Goal: Task Accomplishment & Management: Complete application form

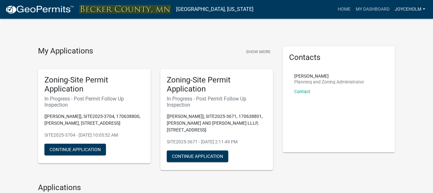
click at [422, 8] on link "joyceholm" at bounding box center [410, 9] width 36 height 12
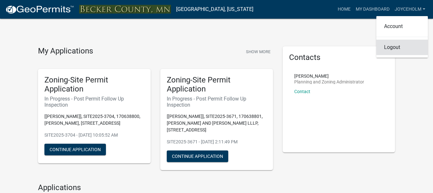
click at [389, 49] on link "Logout" at bounding box center [402, 47] width 52 height 15
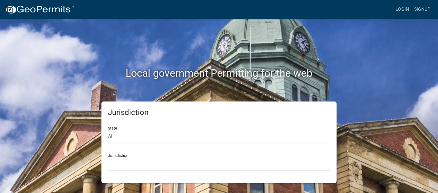
click at [116, 136] on select "All Colorado Georgia Indiana Iowa Kansas Minnesota Ohio South Carolina Wisconsin" at bounding box center [219, 136] width 222 height 13
select select "Minnesota"
click at [108, 130] on select "All Colorado Georgia Indiana Iowa Kansas Minnesota Ohio South Carolina Wisconsin" at bounding box center [219, 136] width 222 height 13
click at [112, 167] on select "Becker County, Minnesota Benton County, Minnesota Carlton County, Minnesota Cit…" at bounding box center [219, 163] width 222 height 13
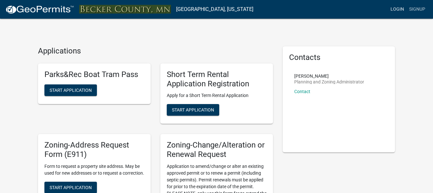
click at [397, 10] on link "Login" at bounding box center [397, 9] width 19 height 12
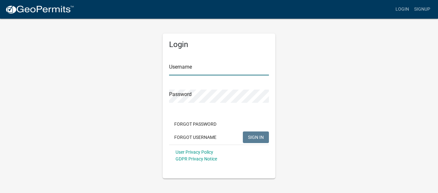
type input "joyceholm"
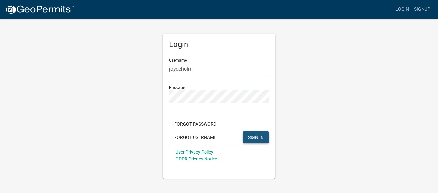
click at [255, 140] on button "SIGN IN" at bounding box center [256, 137] width 26 height 12
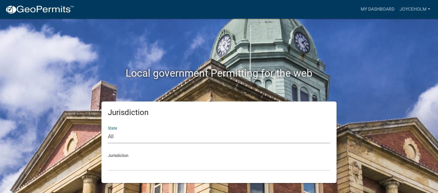
click at [125, 139] on select "All Colorado Georgia Indiana Iowa Kansas Minnesota Ohio South Carolina Wisconsin" at bounding box center [219, 136] width 222 height 13
select select "Minnesota"
click at [108, 130] on select "All Colorado Georgia Indiana Iowa Kansas Minnesota Ohio South Carolina Wisconsin" at bounding box center [219, 136] width 222 height 13
click at [121, 156] on div "Jurisdiction Becker County, Minnesota Benton County, Minnesota Carlton County, …" at bounding box center [219, 159] width 222 height 22
click at [121, 159] on select "Becker County, Minnesota Benton County, Minnesota Carlton County, Minnesota Cit…" at bounding box center [219, 163] width 222 height 13
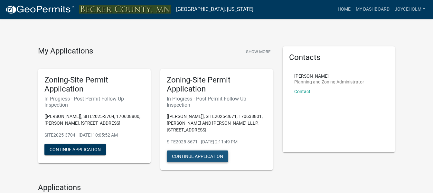
click at [194, 155] on button "Continue Application" at bounding box center [197, 156] width 61 height 12
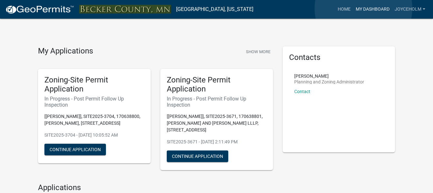
click at [363, 8] on link "My Dashboard" at bounding box center [372, 9] width 39 height 12
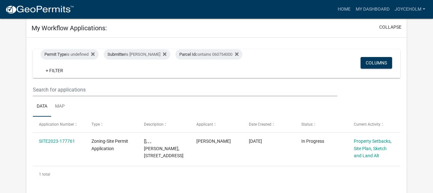
scroll to position [17, 0]
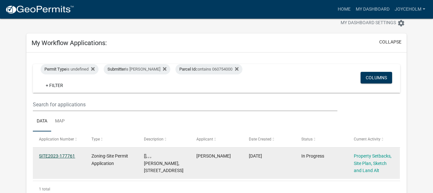
click at [52, 153] on link "SITE2023-177761" at bounding box center [57, 155] width 36 height 5
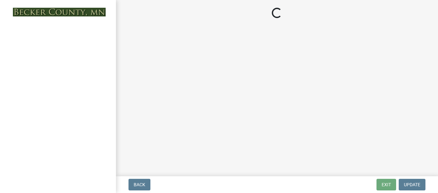
select select "7b13c63f-e699-4112-b373-98fbd28ec536"
select select "72aa7f8a-3d0d-4033-a0bc-c9a2c343b83f"
select select "b56a4575-9846-47cf-8067-c59a4853da22"
select select "12f785fb-c378-4b18-841c-21c73dc99083"
select select "e8ab2dc3-aa3f-46f3-9b4a-37eb25ad84af"
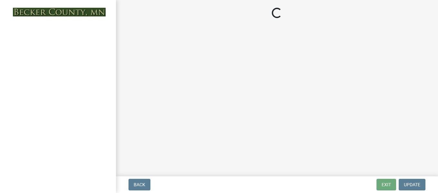
select select "27b2a8b4-abf6-463e-8c0c-7c5d2b4fe26f"
select select "5ad4ab64-b44e-481c-9000-9e5907aa74e1"
select select "3ef6ed64-418f-4dfa-9020-48b6b52c6910"
select select "c8b8ea71-7088-4e87-a493-7bc88cc2835b"
select select "133211ff-91ce-4a0a-9235-b48a7e2069a0"
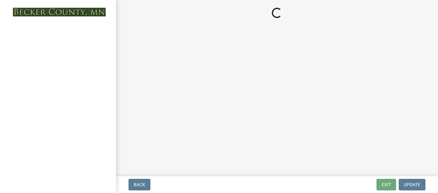
select select "19d13e65-c93d-443e-910a-7a17299544cc"
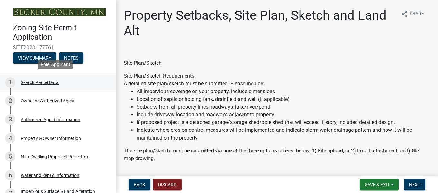
click at [37, 81] on div "Search Parcel Data" at bounding box center [40, 82] width 38 height 5
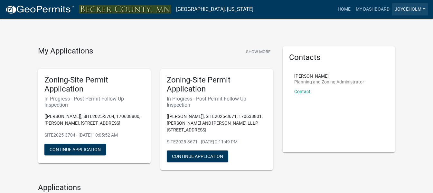
click at [422, 9] on link "joyceholm" at bounding box center [410, 9] width 36 height 12
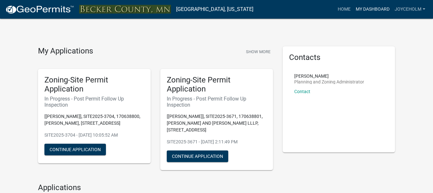
click at [369, 10] on link "My Dashboard" at bounding box center [372, 9] width 39 height 12
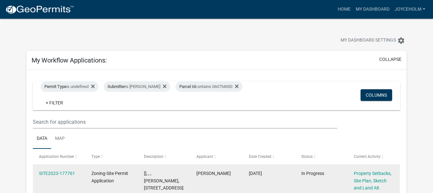
scroll to position [32, 0]
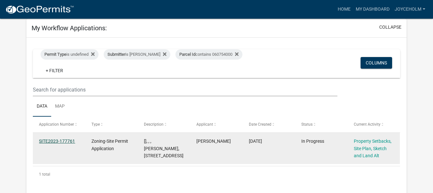
click at [54, 138] on link "SITE2023-177761" at bounding box center [57, 140] width 36 height 5
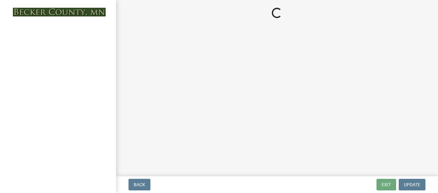
select select "7b13c63f-e699-4112-b373-98fbd28ec536"
select select "72aa7f8a-3d0d-4033-a0bc-c9a2c343b83f"
select select "b56a4575-9846-47cf-8067-c59a4853da22"
select select "12f785fb-c378-4b18-841c-21c73dc99083"
select select "e8ab2dc3-aa3f-46f3-9b4a-37eb25ad84af"
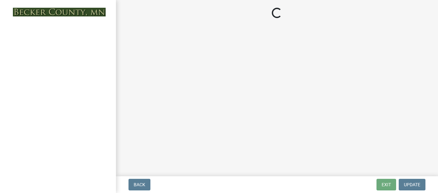
select select "27b2a8b4-abf6-463e-8c0c-7c5d2b4fe26f"
select select "5ad4ab64-b44e-481c-9000-9e5907aa74e1"
select select "3ef6ed64-418f-4dfa-9020-48b6b52c6910"
select select "c8b8ea71-7088-4e87-a493-7bc88cc2835b"
select select "133211ff-91ce-4a0a-9235-b48a7e2069a0"
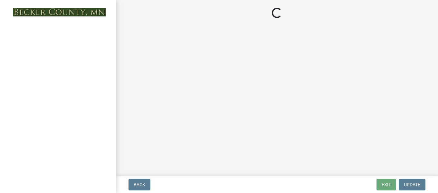
select select "19d13e65-c93d-443e-910a-7a17299544cc"
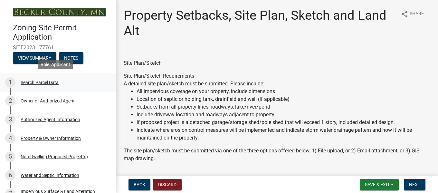
click at [32, 81] on div "Search Parcel Data" at bounding box center [40, 82] width 38 height 5
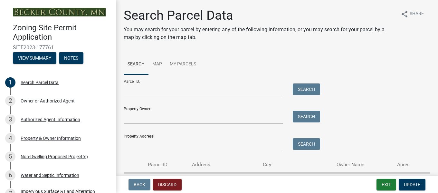
scroll to position [40, 0]
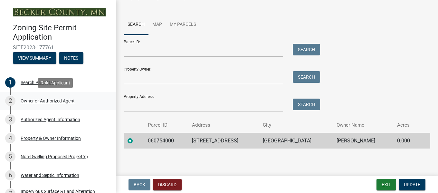
click at [45, 100] on div "Owner or Authorized Agent" at bounding box center [48, 101] width 54 height 5
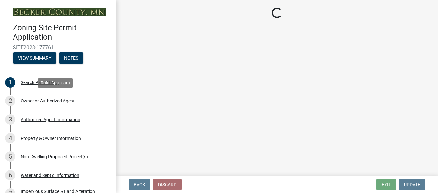
select select "059d621c-7166-4fbc-97da-2eca626821a9"
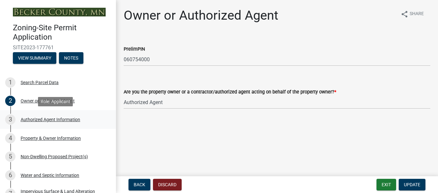
click at [33, 120] on div "Authorized Agent Information" at bounding box center [51, 119] width 60 height 5
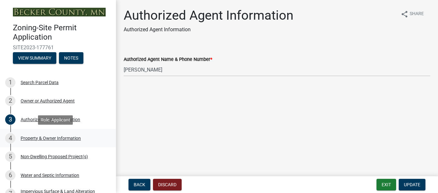
click at [51, 136] on div "Property & Owner Information" at bounding box center [51, 138] width 60 height 5
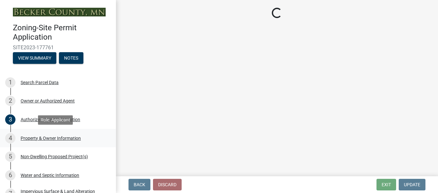
select select "2da4ad59-79e4-4897-a878-b9bb9cb10a27"
select select "951686c9-9b01-4b62-9d6a-ea2b084c9c47"
select select "fcf6d223-6c57-4dc5-b63a-a94704169022"
select select "5a5634ed-f11e-4c7b-90e1-096e6cfd17b9"
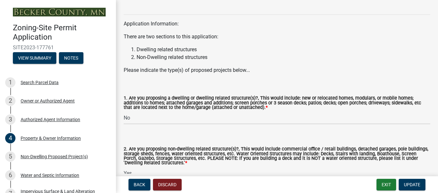
scroll to position [709, 0]
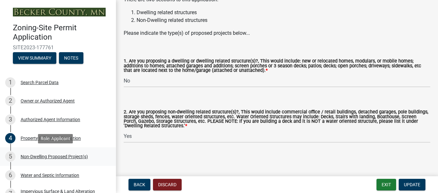
click at [37, 155] on div "Non-Dwelling Proposed Project(s)" at bounding box center [54, 156] width 67 height 5
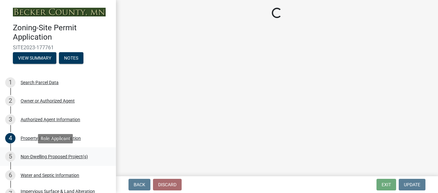
select select "273652f8-2357-47c0-90cc-77e373caeeb7"
select select "68d85482-c11a-4398-9267-999385c995bf"
select select "c901b724-8e9a-499b-811d-f72064c7192a"
select select "d5258256-81e9-4688-bc84-b01445ee29b6"
select select "631cb132-8247-428e-8497-89422107eaf4"
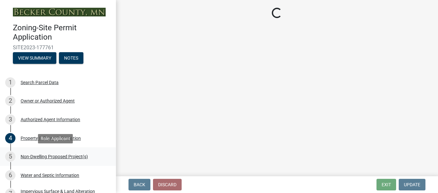
select select "00898f61-7ba8-49f3-9ca7-7e396e8a7c45"
select select "3526a977-e5c0-413b-9aee-5386825caf5f"
select select "0b95150f-8a95-4167-ad09-740df48873bc"
select select "e62d2446-d9c7-4970-9fab-0f1dd7e821ee"
select select "a7383203-7c65-42b7-93a7-fe526d73266a"
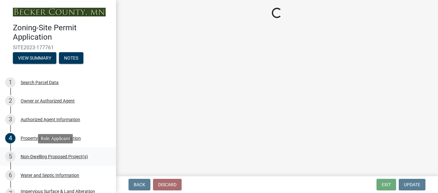
select select "e7c102df-bb25-48e4-a306-d740a3d6a2ce"
select select "44b5dfa8-51a9-49f5-9ebb-999dc612c890"
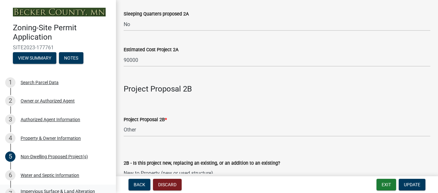
scroll to position [483, 0]
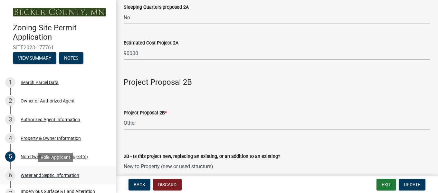
click at [44, 174] on div "Water and Septic Information" at bounding box center [50, 175] width 59 height 5
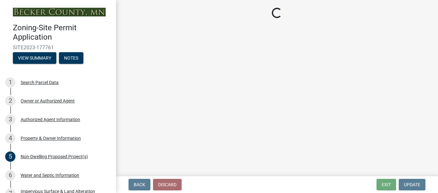
select select "9c51a48b-0bee-4836-8d5c-beab6e77ad2a"
select select "25b8aef2-9eed-4c0f-8836-08d4b8d082b1"
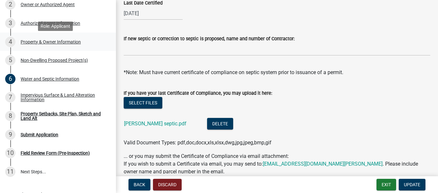
scroll to position [97, 0]
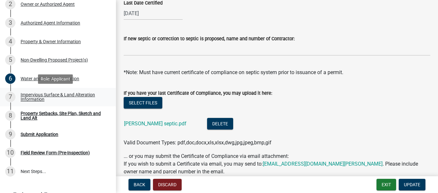
click at [39, 92] on div "7 Impervious Surface & Land Alteration Information" at bounding box center [55, 97] width 100 height 10
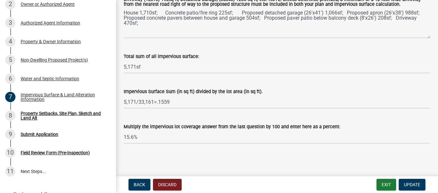
scroll to position [155, 0]
click at [32, 116] on div "Property Setbacks, Site Plan, Sketch and Land Alt" at bounding box center [63, 115] width 85 height 9
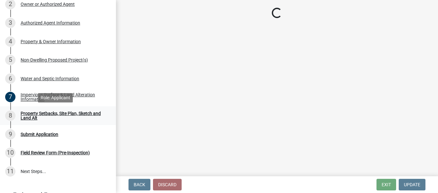
select select "7b13c63f-e699-4112-b373-98fbd28ec536"
select select "72aa7f8a-3d0d-4033-a0bc-c9a2c343b83f"
select select "b56a4575-9846-47cf-8067-c59a4853da22"
select select "12f785fb-c378-4b18-841c-21c73dc99083"
select select "e8ab2dc3-aa3f-46f3-9b4a-37eb25ad84af"
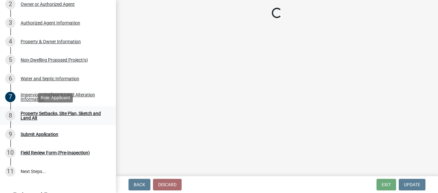
select select "27b2a8b4-abf6-463e-8c0c-7c5d2b4fe26f"
select select "5ad4ab64-b44e-481c-9000-9e5907aa74e1"
select select "3ef6ed64-418f-4dfa-9020-48b6b52c6910"
select select "c8b8ea71-7088-4e87-a493-7bc88cc2835b"
select select "133211ff-91ce-4a0a-9235-b48a7e2069a0"
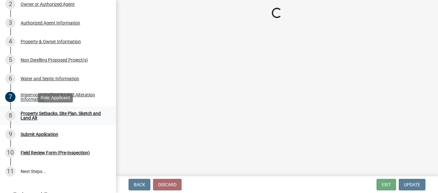
select select "19d13e65-c93d-443e-910a-7a17299544cc"
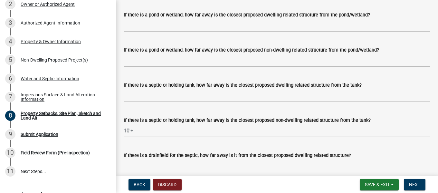
scroll to position [1574, 0]
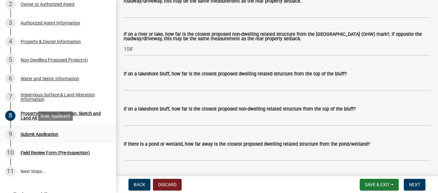
click at [30, 130] on div "9 Submit Application" at bounding box center [55, 134] width 100 height 10
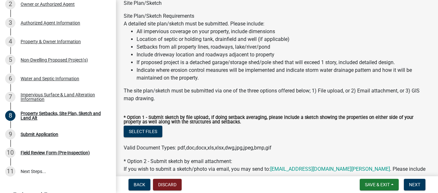
scroll to position [0, 0]
